Goal: Task Accomplishment & Management: Use online tool/utility

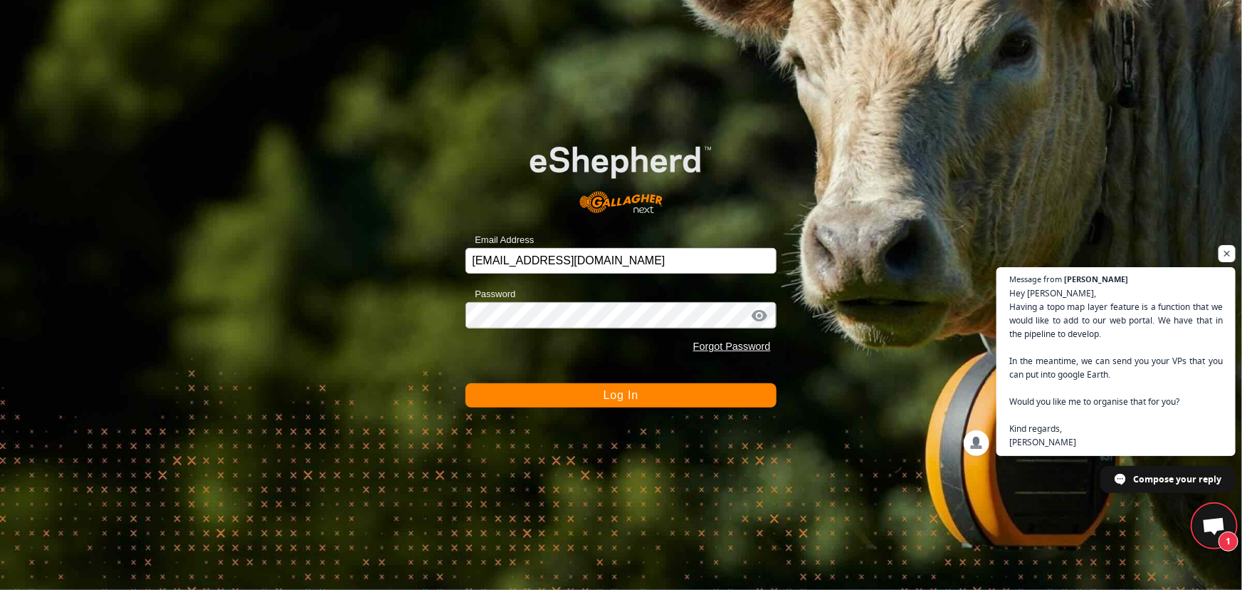
scroll to position [955, 0]
click at [517, 389] on button "Log In" at bounding box center [621, 395] width 310 height 24
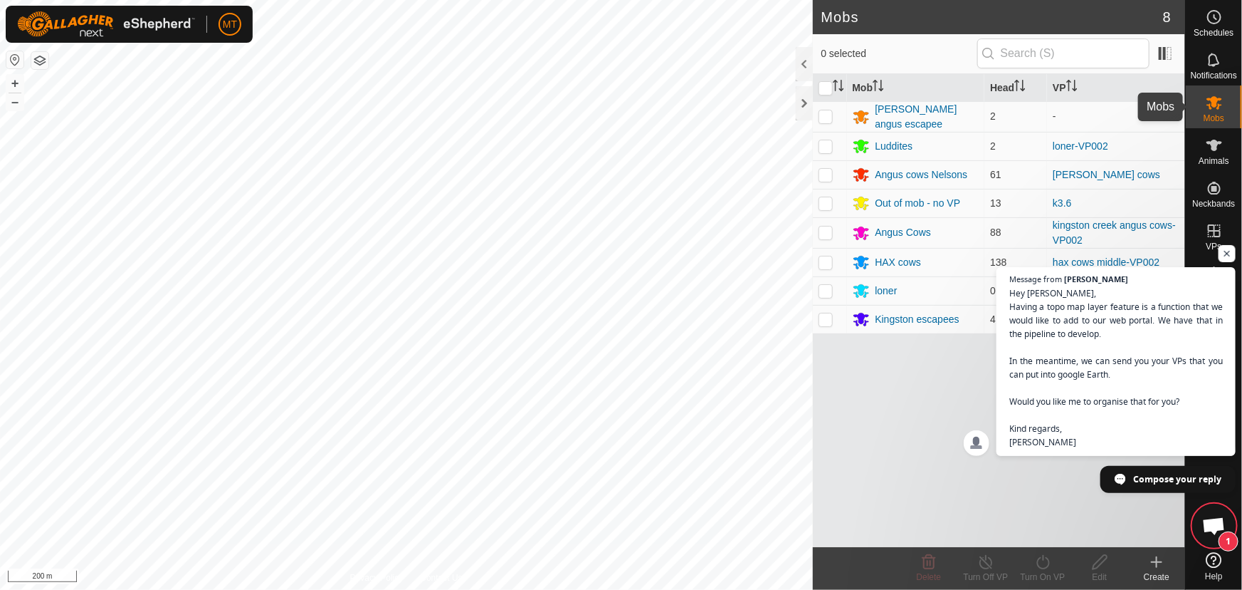
click at [1213, 118] on span "Mobs" at bounding box center [1214, 118] width 21 height 9
click at [1222, 249] on span "Open chat" at bounding box center [1228, 254] width 18 height 18
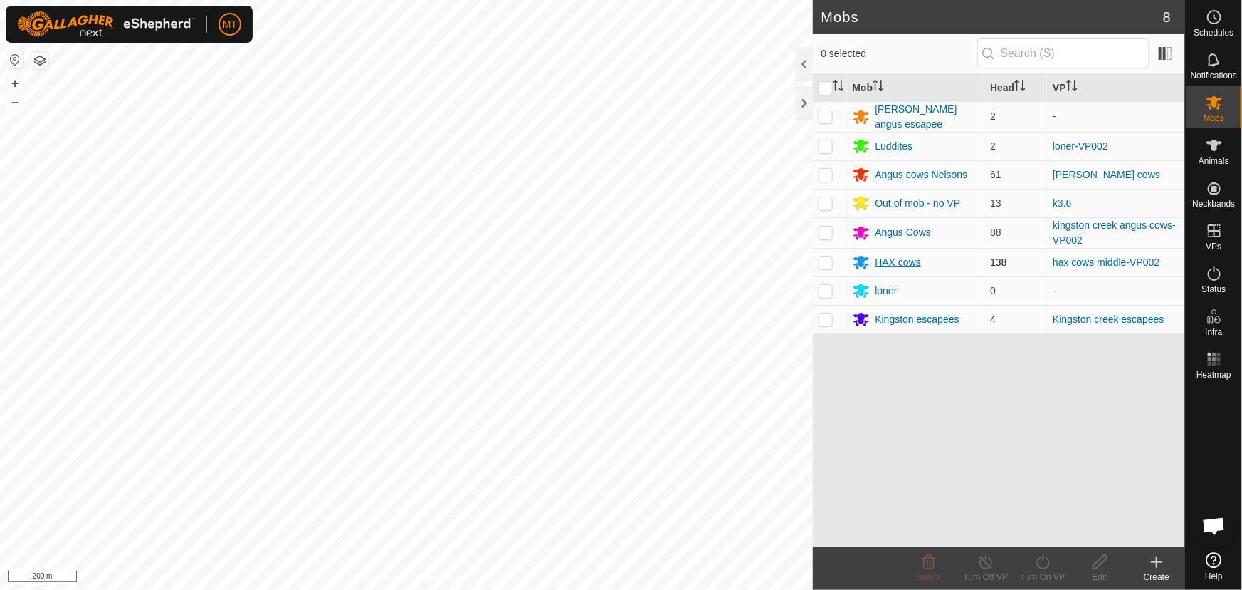
click at [940, 258] on div "Mobs 8 0 selected Mob Head VP [PERSON_NAME] angus escapee 2 - Luddites 2 loner-…" at bounding box center [593, 295] width 1186 height 590
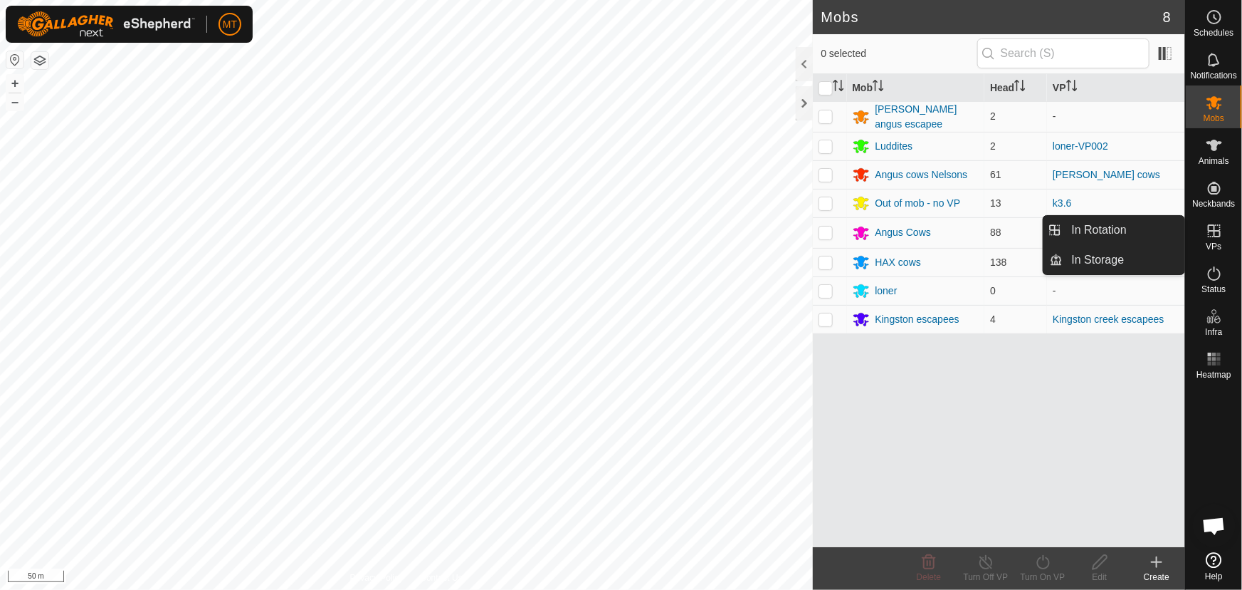
click at [1213, 235] on icon at bounding box center [1214, 230] width 17 height 17
click at [1114, 228] on link "In Rotation" at bounding box center [1125, 230] width 122 height 28
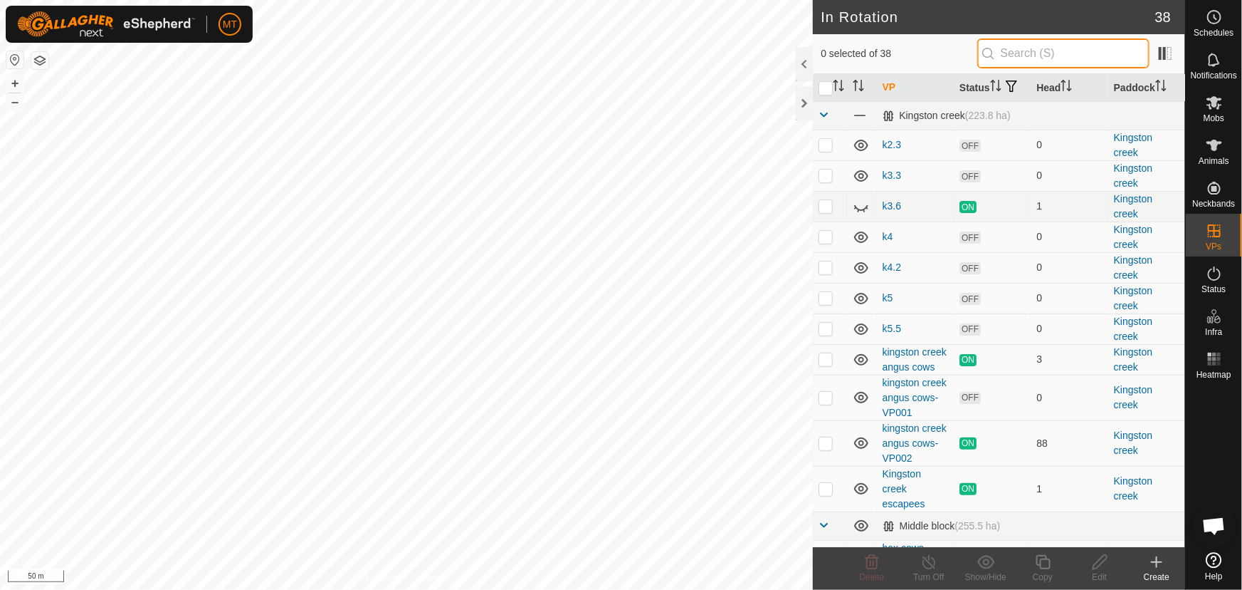
click at [1040, 52] on input "text" at bounding box center [1064, 53] width 172 height 30
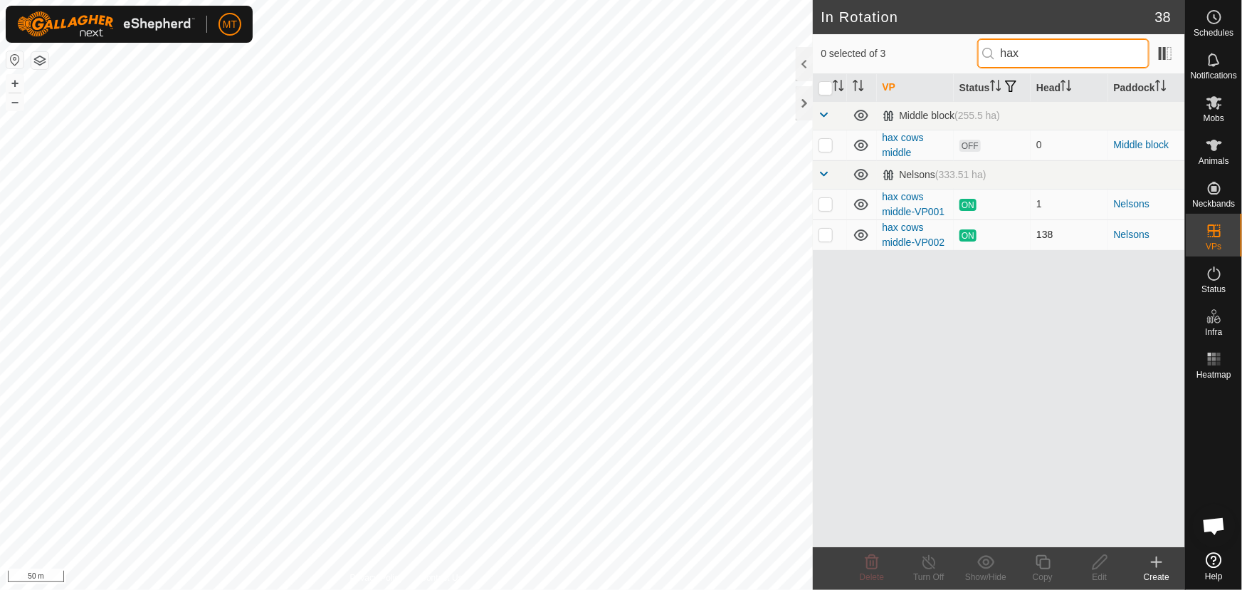
type input "hax"
click at [826, 233] on p-checkbox at bounding box center [826, 234] width 14 height 11
checkbox input "true"
click at [1047, 566] on icon at bounding box center [1044, 561] width 18 height 17
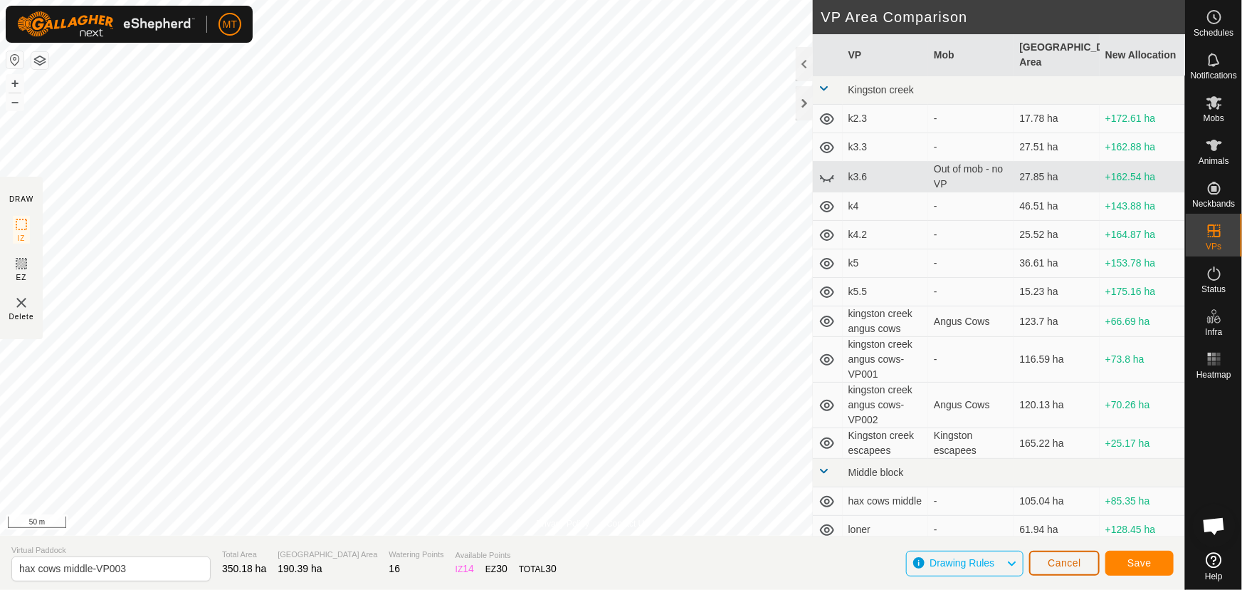
click at [1058, 560] on span "Cancel" at bounding box center [1064, 562] width 33 height 11
